Goal: Information Seeking & Learning: Learn about a topic

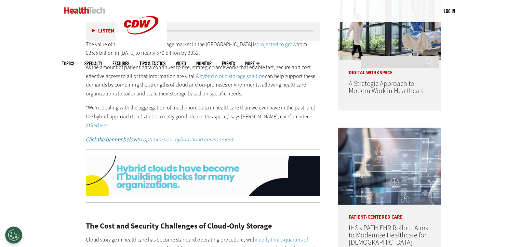
scroll to position [667, 0]
